Goal: Task Accomplishment & Management: Manage account settings

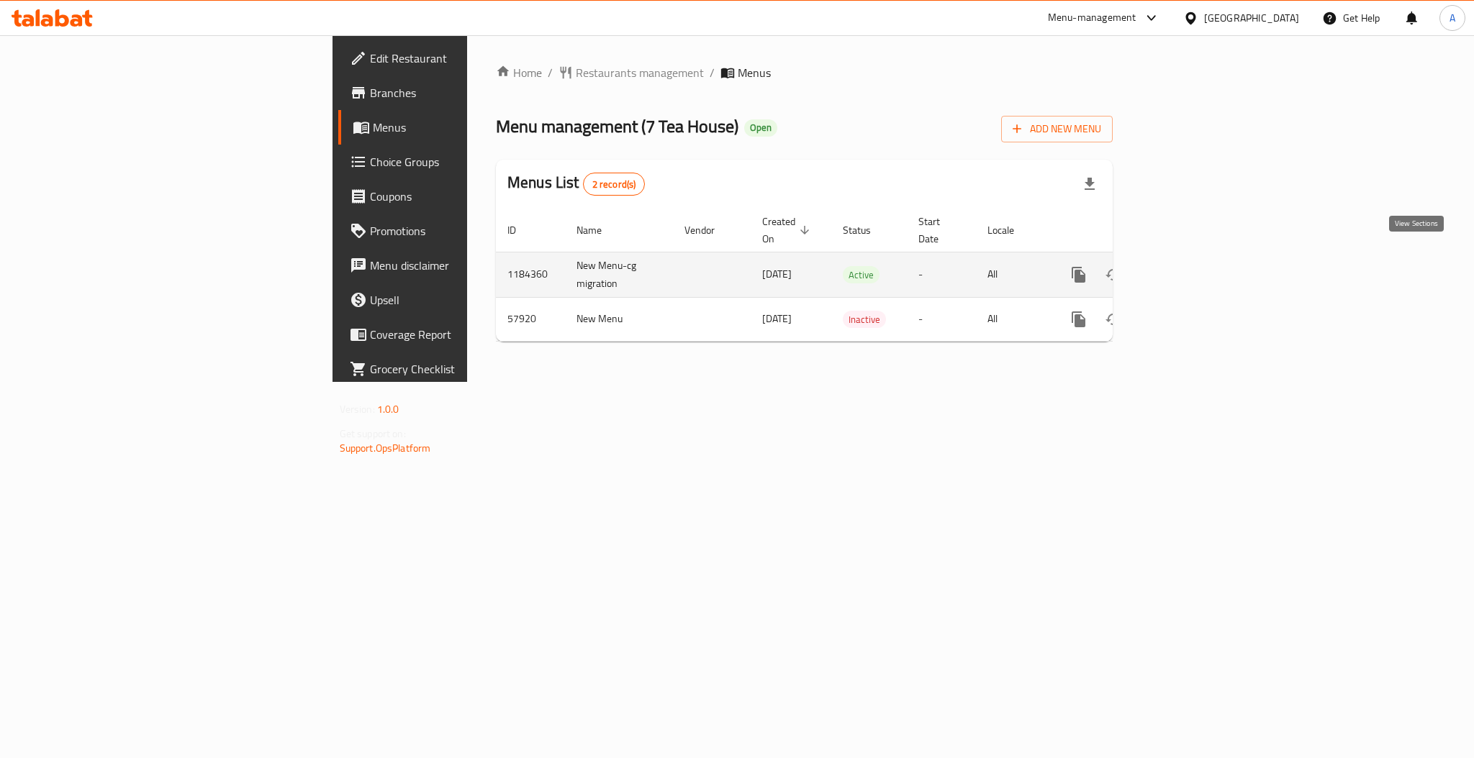
click at [1191, 266] on icon "enhanced table" at bounding box center [1182, 274] width 17 height 17
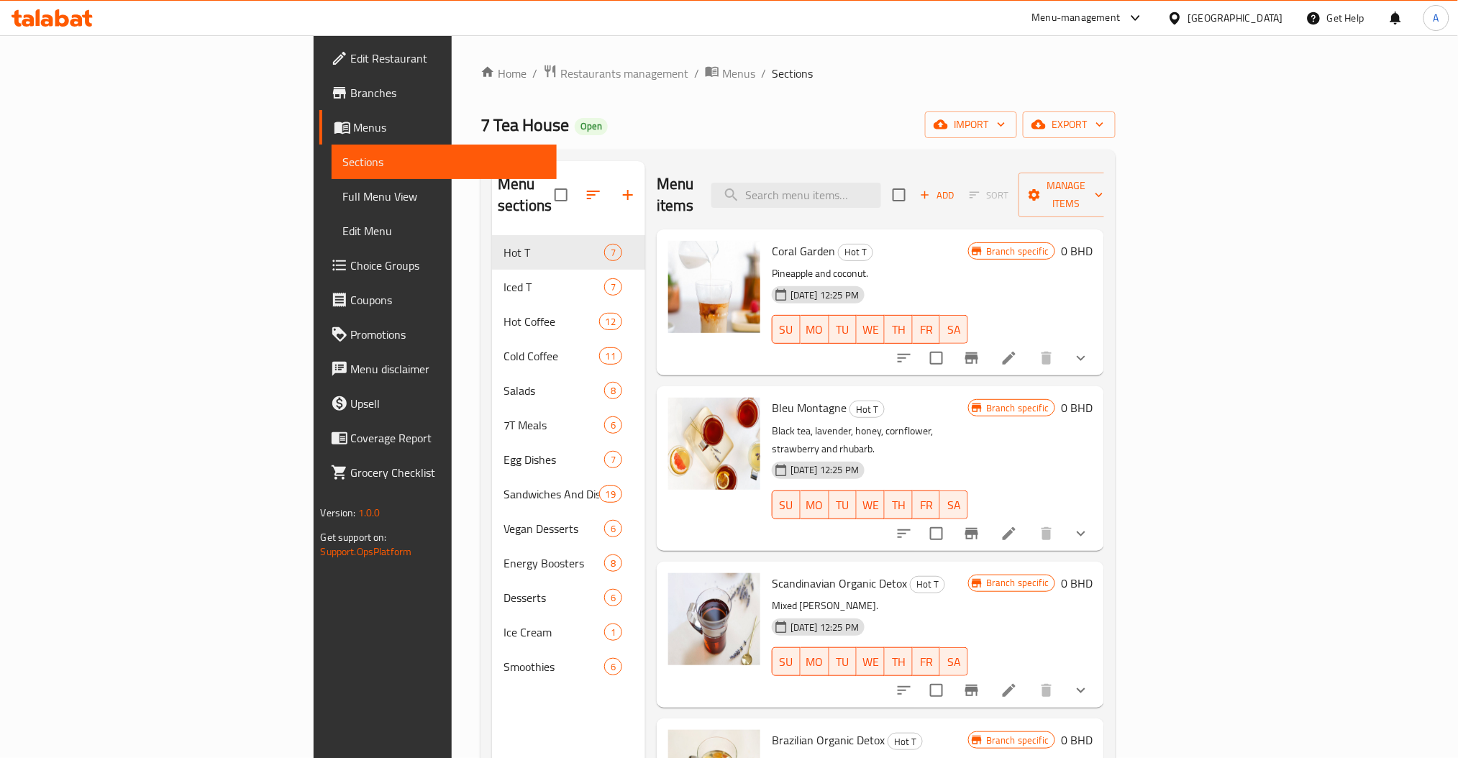
click at [838, 171] on div "Menu items Add Sort Manage items" at bounding box center [881, 195] width 448 height 68
click at [881, 192] on input "search" at bounding box center [797, 195] width 170 height 25
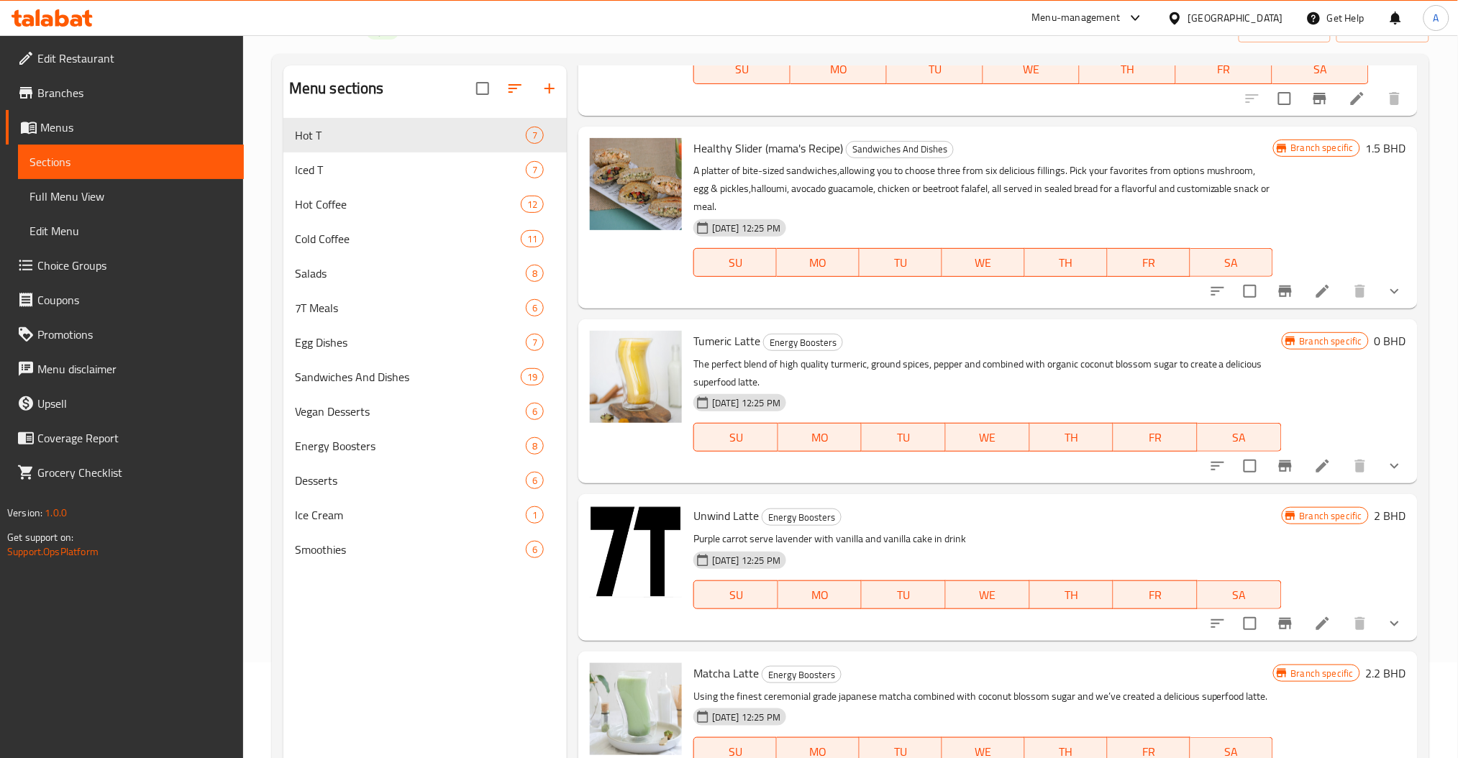
scroll to position [1151, 0]
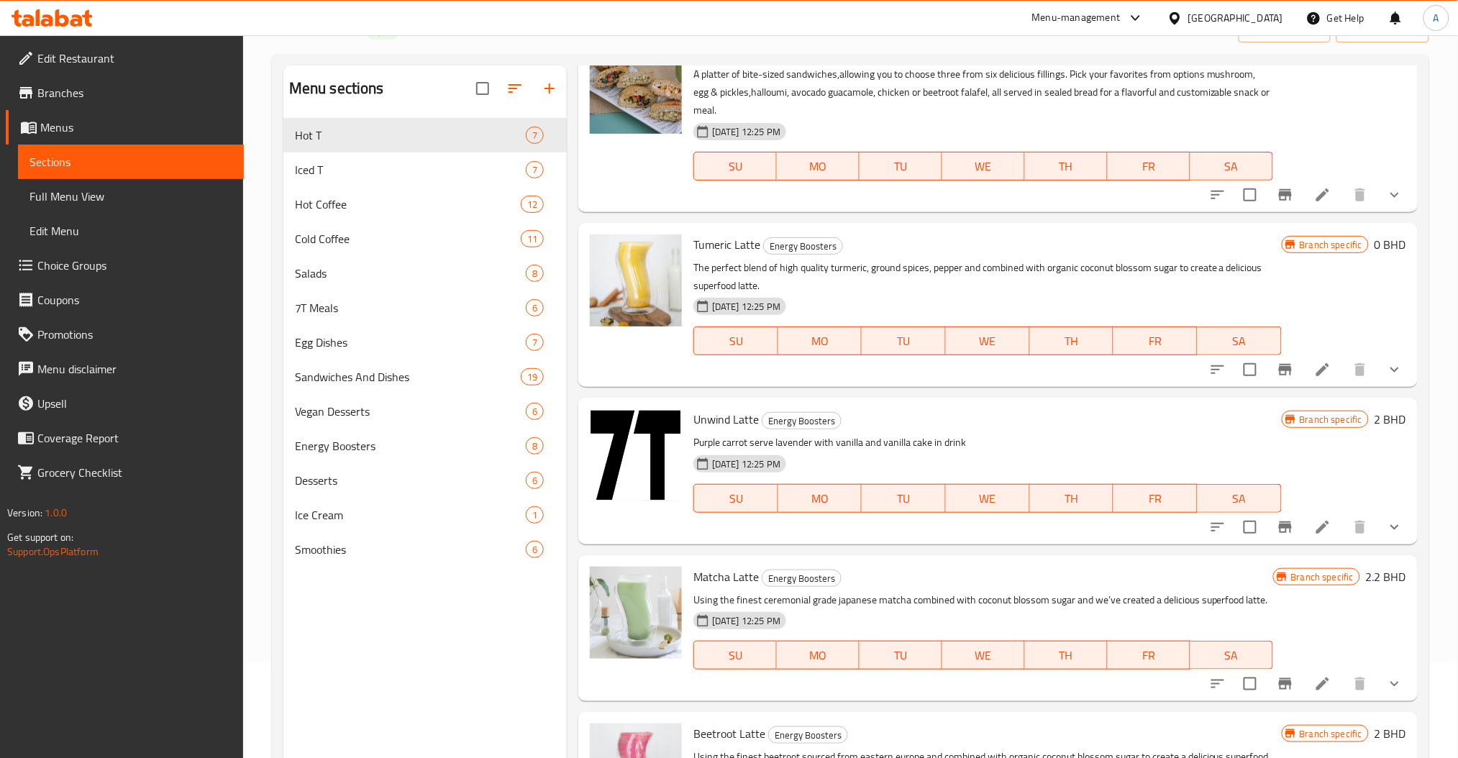
type input "latte"
click at [1279, 519] on icon "Branch-specific-item" at bounding box center [1285, 527] width 17 height 17
click at [1387, 519] on icon "show more" at bounding box center [1395, 527] width 17 height 17
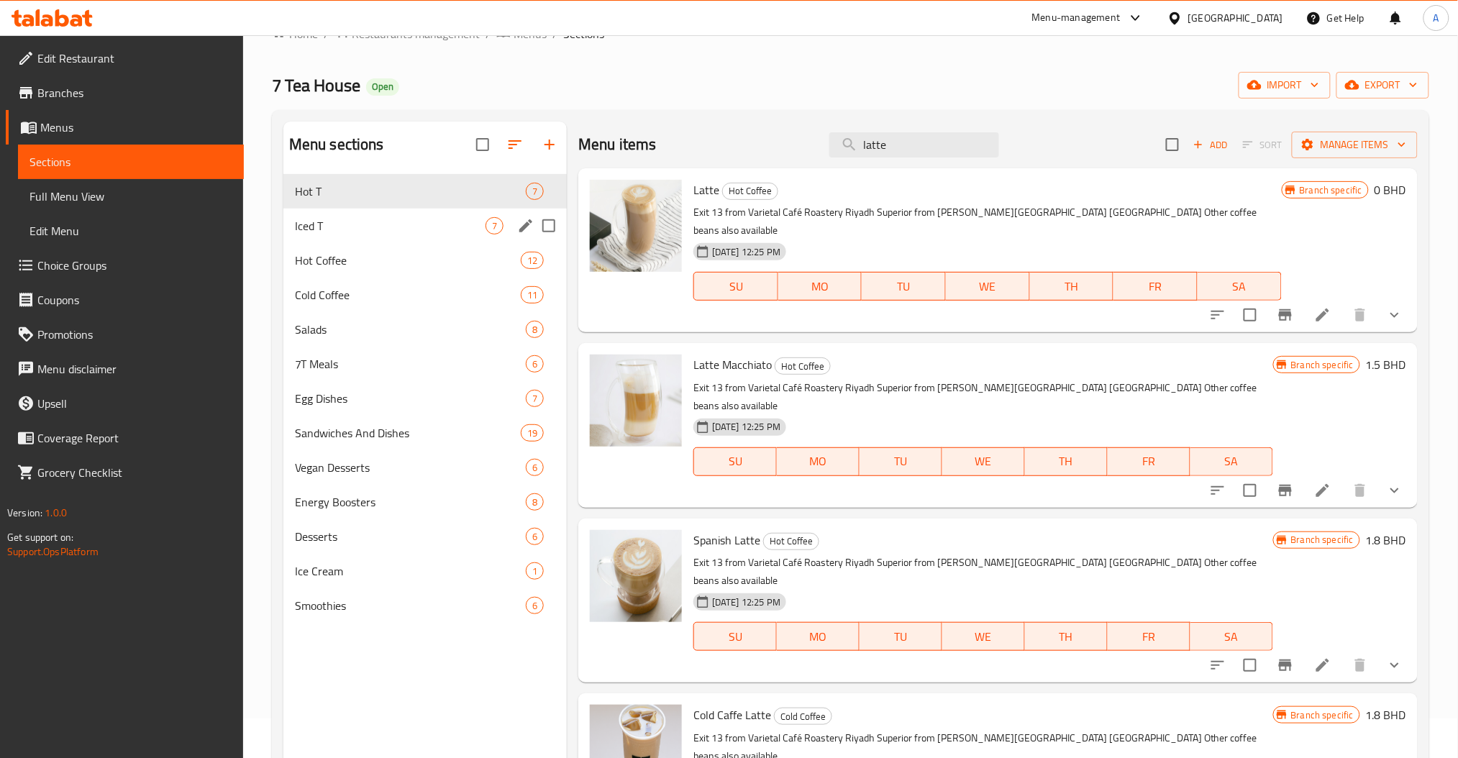
scroll to position [0, 0]
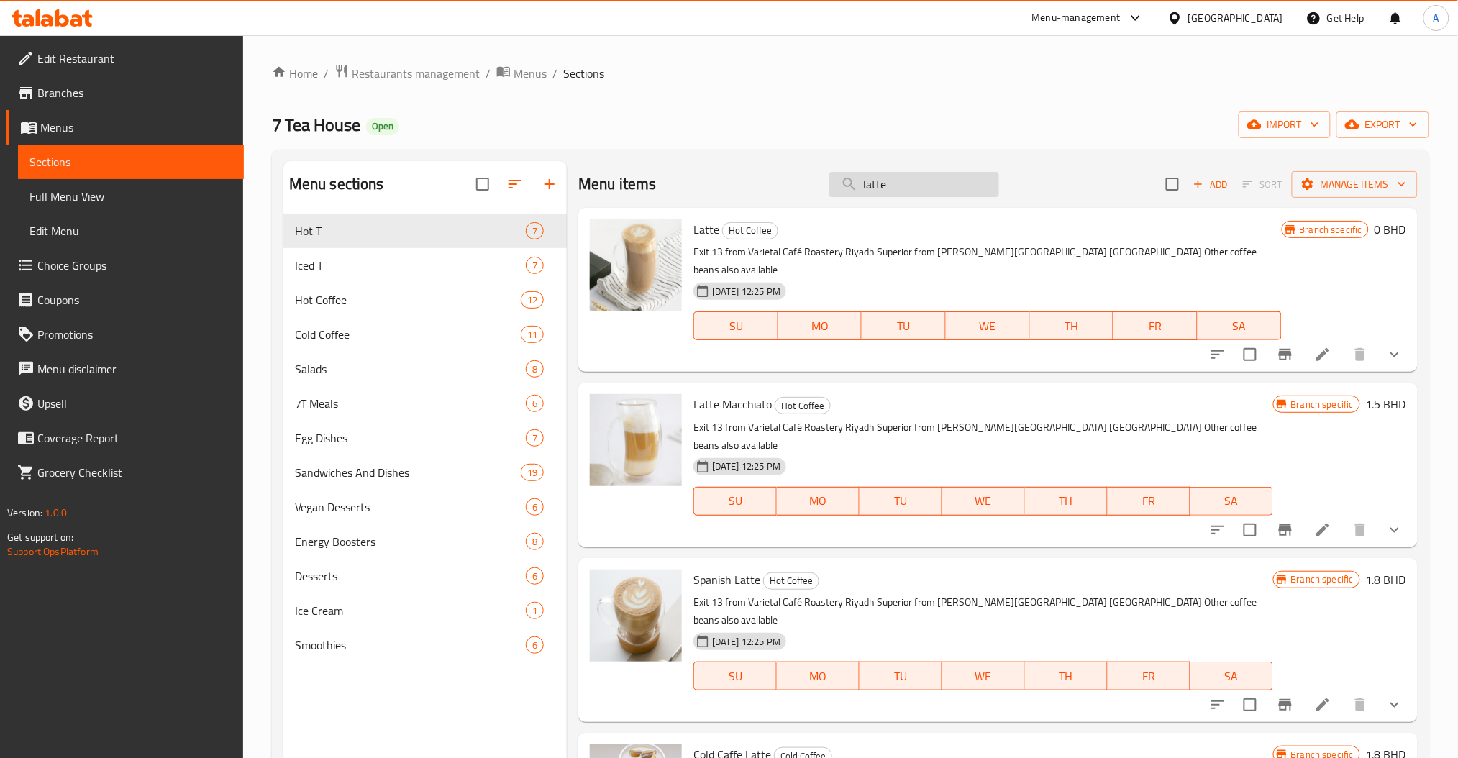
click at [910, 183] on input "latte" at bounding box center [915, 184] width 170 height 25
drag, startPoint x: 912, startPoint y: 183, endPoint x: 530, endPoint y: 165, distance: 383.2
click at [704, 169] on div "Menu items latte Add Sort Manage items" at bounding box center [998, 184] width 840 height 47
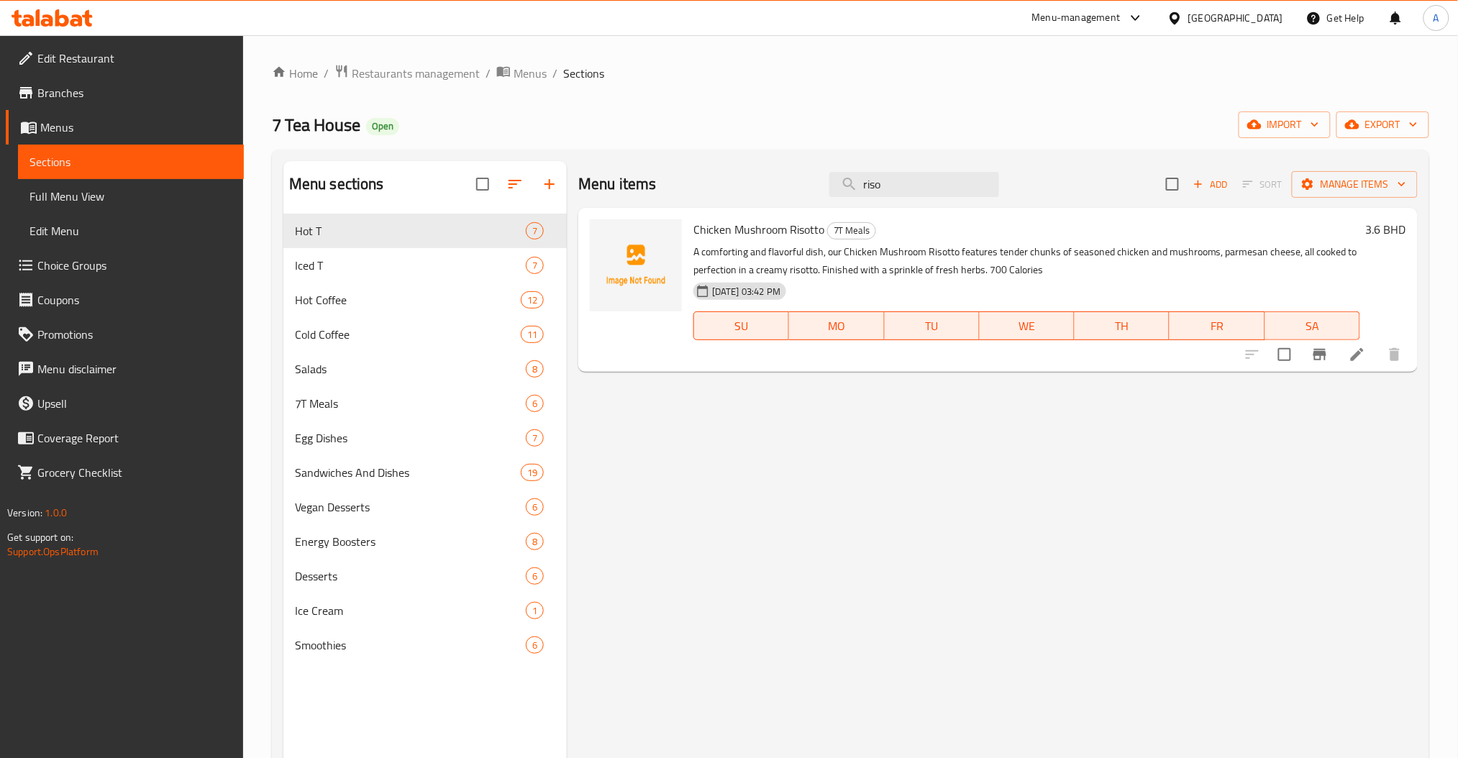
type input "riso"
click at [1380, 228] on h6 "3.6 BHD" at bounding box center [1386, 229] width 40 height 20
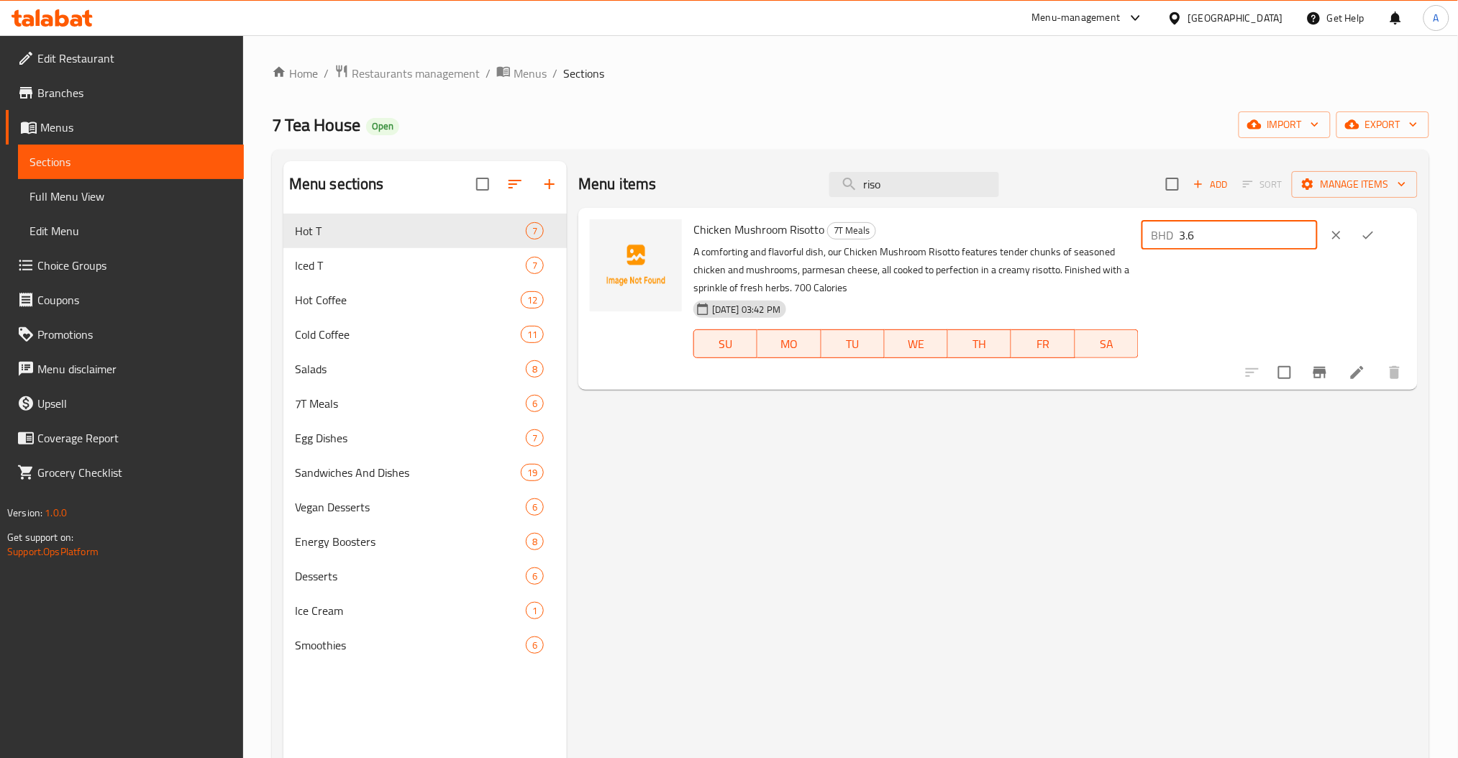
drag, startPoint x: 1211, startPoint y: 237, endPoint x: 1239, endPoint y: 237, distance: 28.1
click at [1177, 237] on div "BHD 3.6 ​" at bounding box center [1230, 235] width 176 height 29
drag, startPoint x: 1235, startPoint y: 237, endPoint x: 1154, endPoint y: 238, distance: 81.3
click at [1158, 238] on div "Chicken Mushroom Risotto 7T Meals A comforting and flavorful dish, our Chicken …" at bounding box center [1050, 299] width 725 height 171
type input "4"
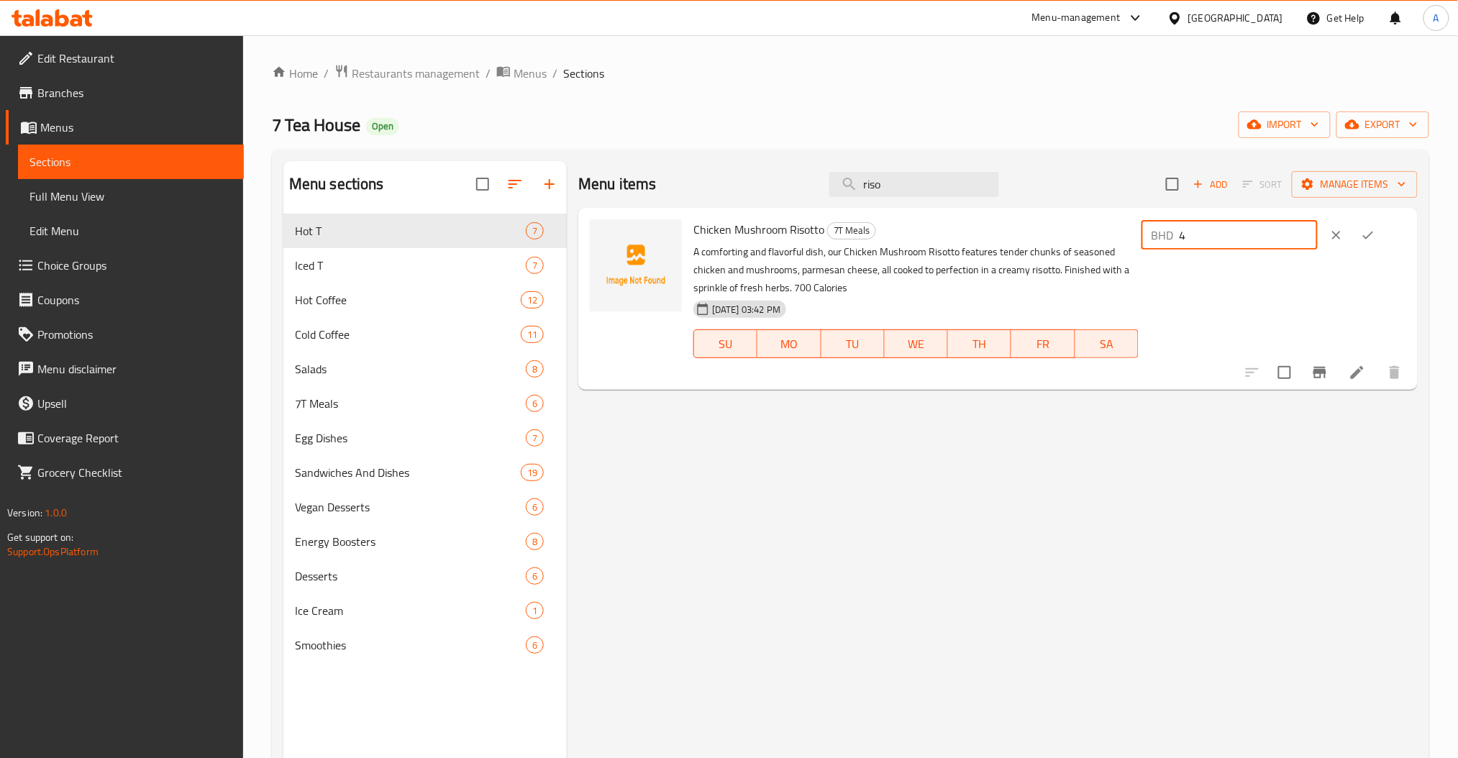
click at [1374, 227] on button "ok" at bounding box center [1369, 235] width 32 height 32
